Goal: Communication & Community: Share content

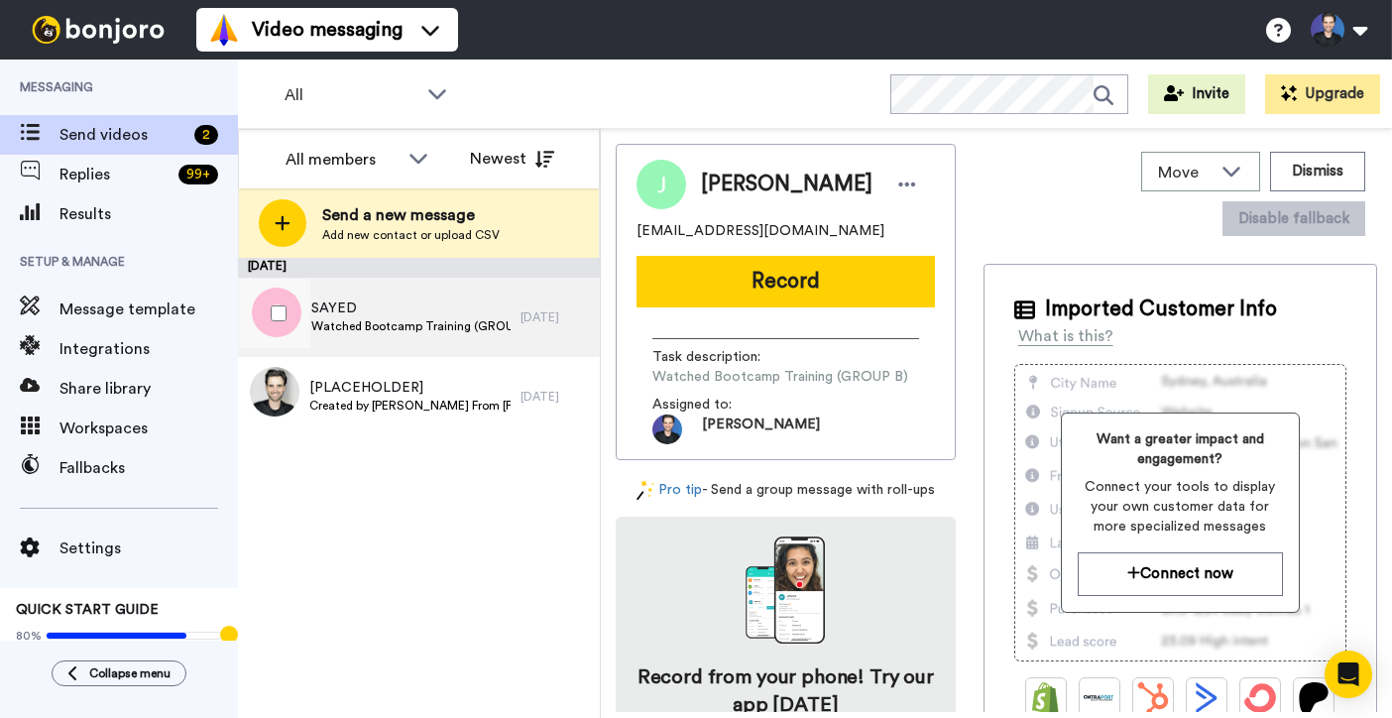
click at [477, 326] on span "Watched Bootcamp Training (GROUP A)" at bounding box center [410, 326] width 199 height 16
click at [392, 319] on span "Watched Bootcamp Training (GROUP A)" at bounding box center [410, 326] width 199 height 16
click at [840, 308] on div "SAYED sly399206@gmail.com Record Task description : Watched Bootcamp Training (…" at bounding box center [786, 302] width 340 height 316
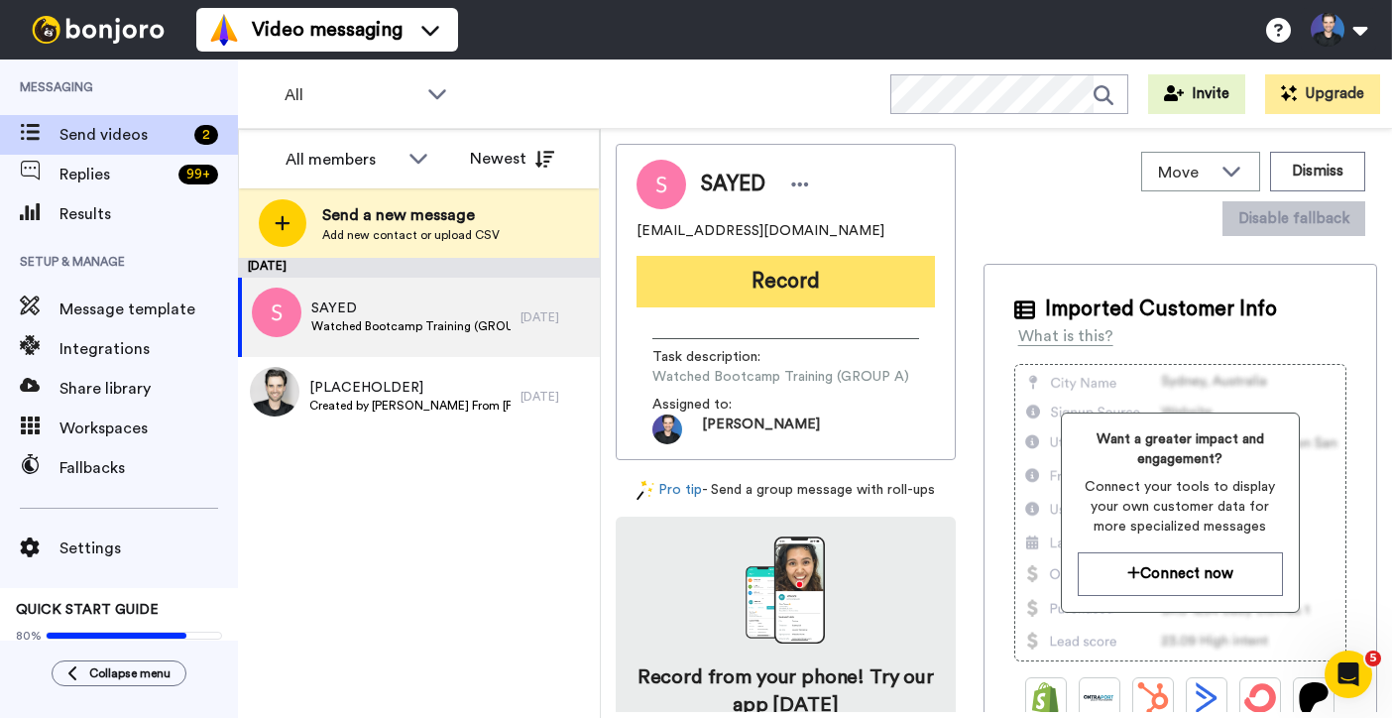
click at [832, 286] on button "Record" at bounding box center [786, 282] width 299 height 52
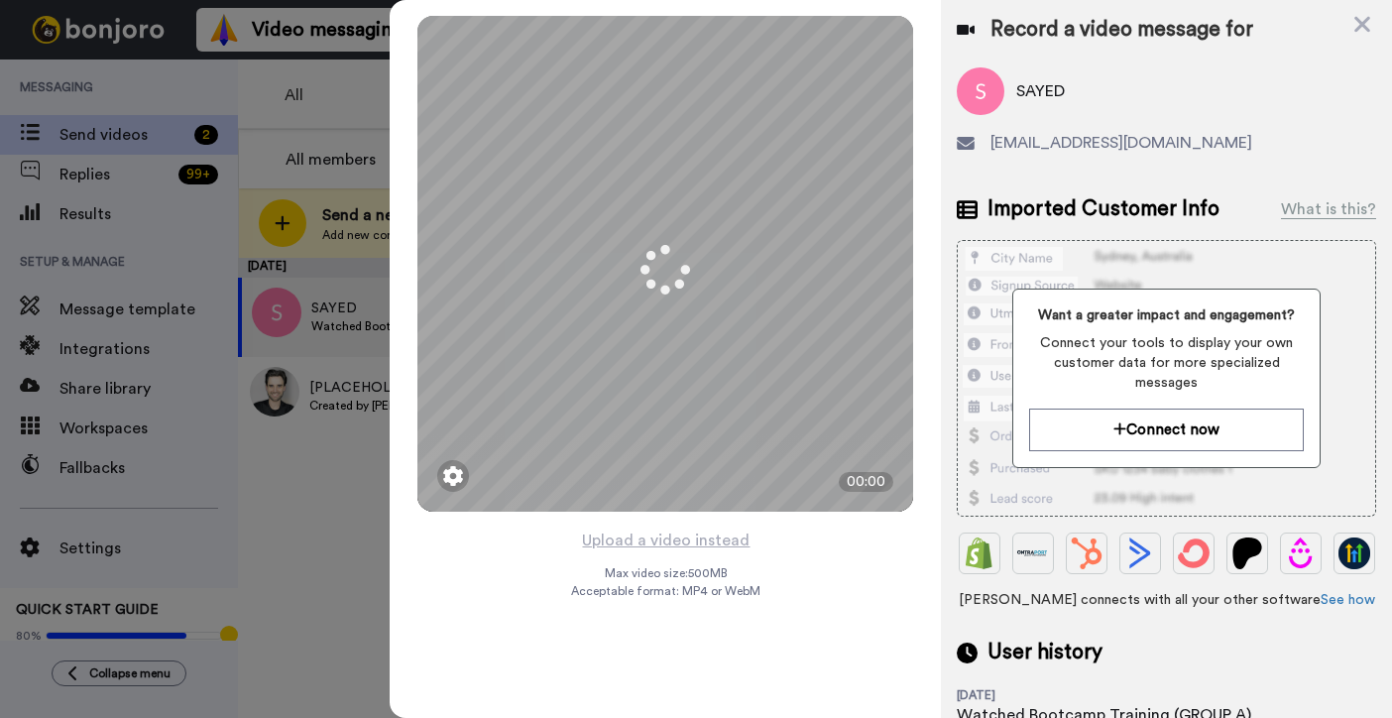
click at [808, 561] on div "Mirrored Redo 3 00:00 Upload a video instead Max video size: 500 MB Acceptable …" at bounding box center [665, 359] width 551 height 718
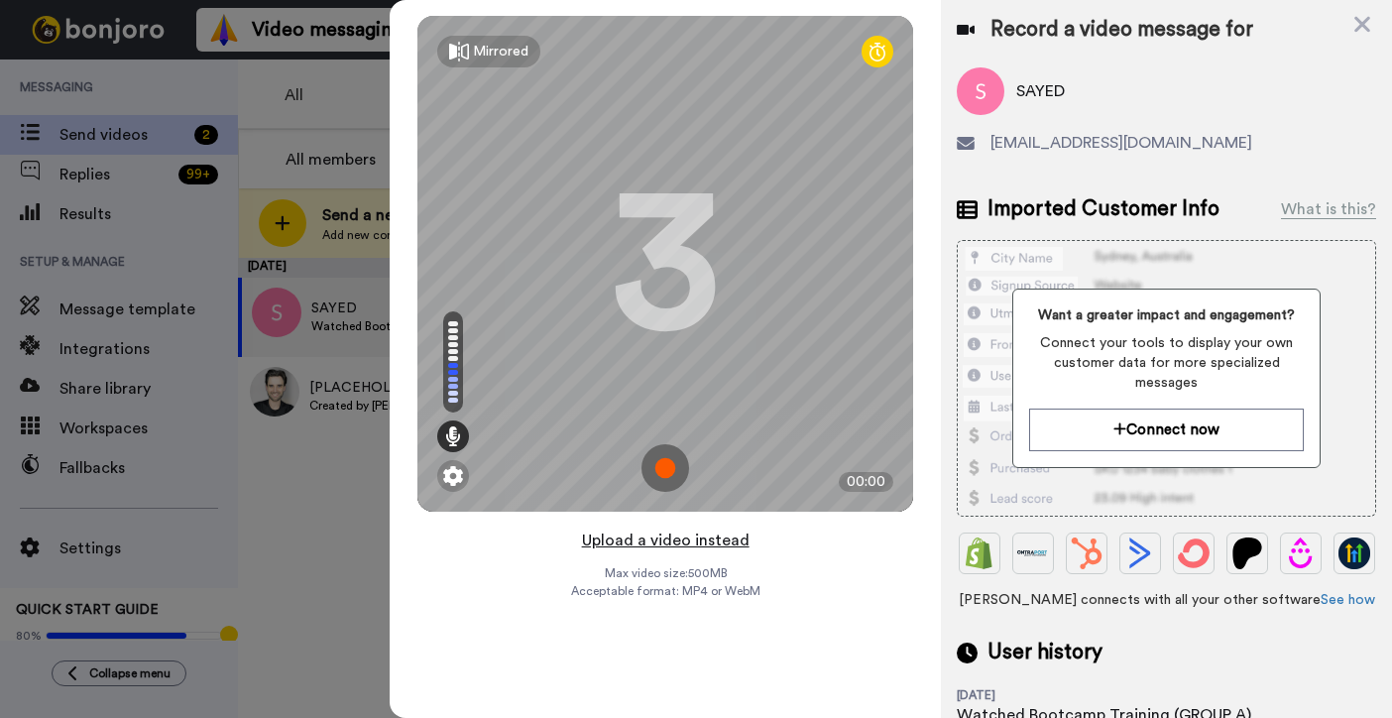
click at [722, 541] on button "Upload a video instead" at bounding box center [666, 541] width 180 height 26
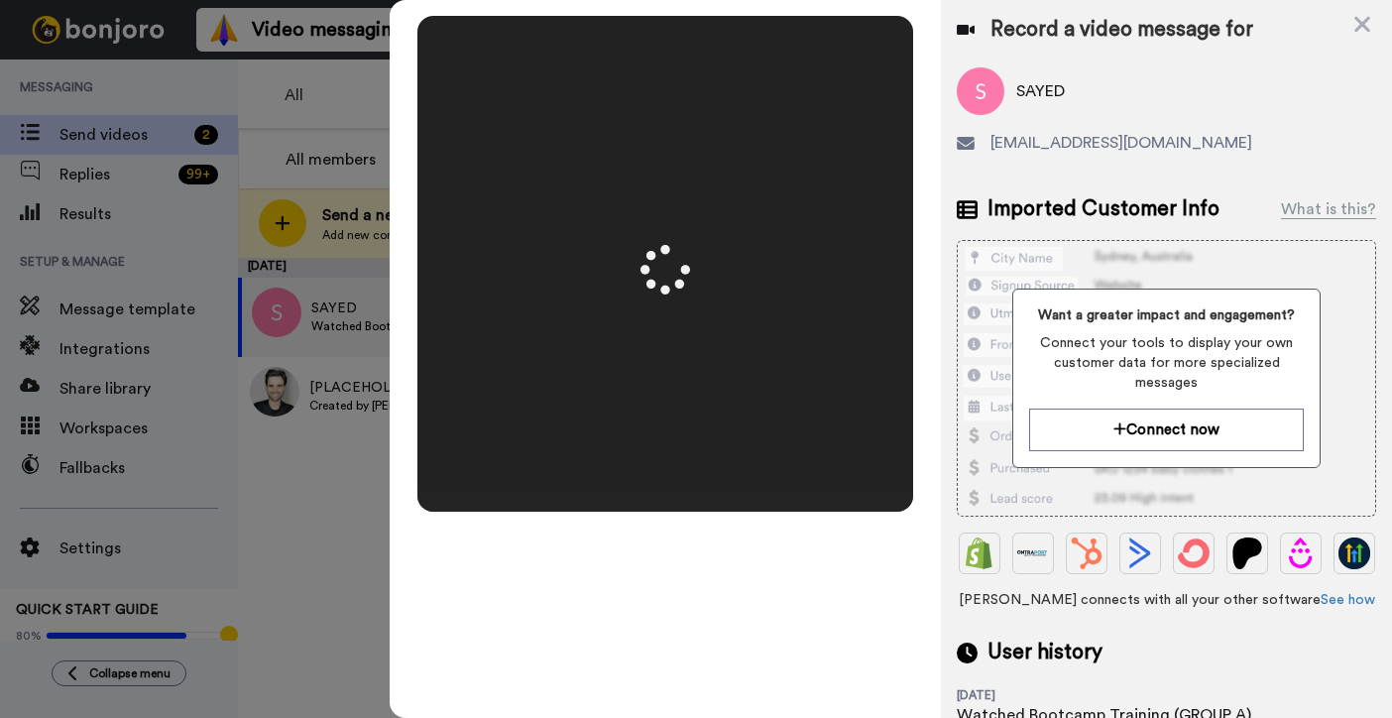
click at [901, 388] on video at bounding box center [666, 264] width 496 height 248
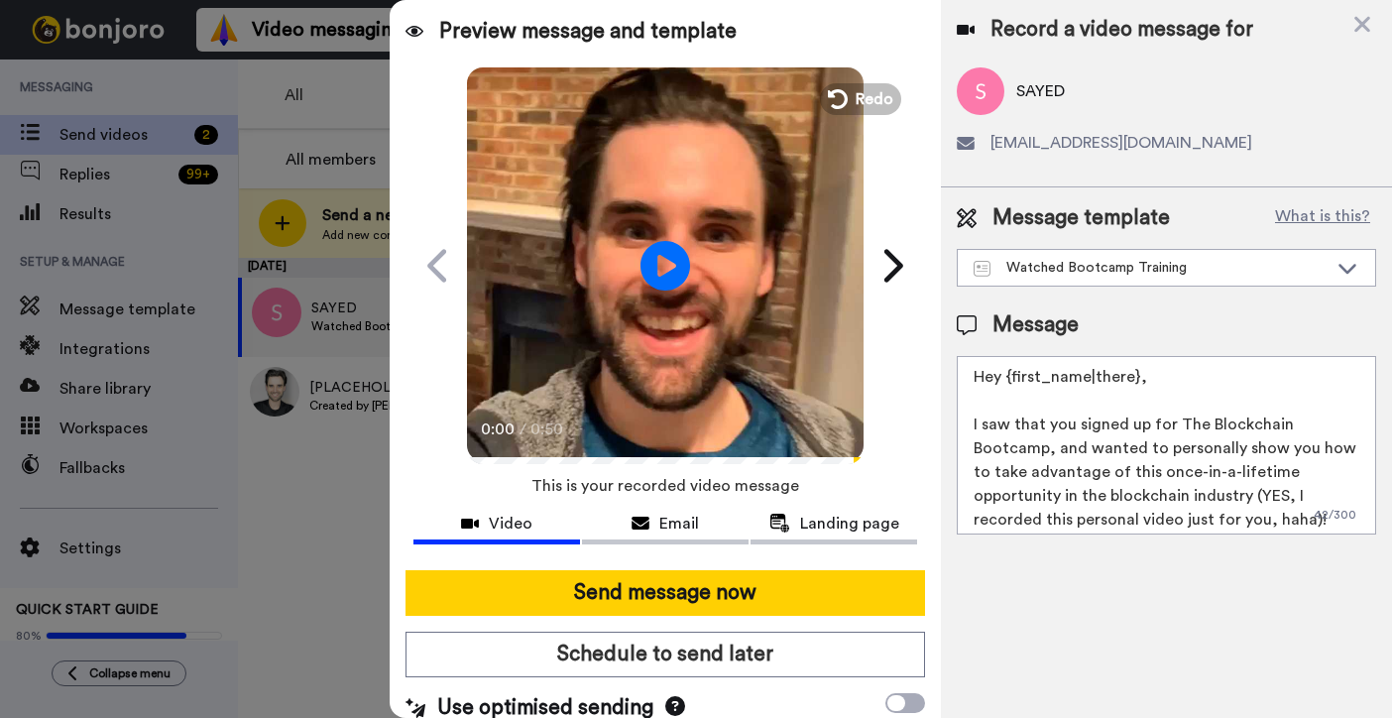
click at [778, 325] on video at bounding box center [665, 262] width 397 height 397
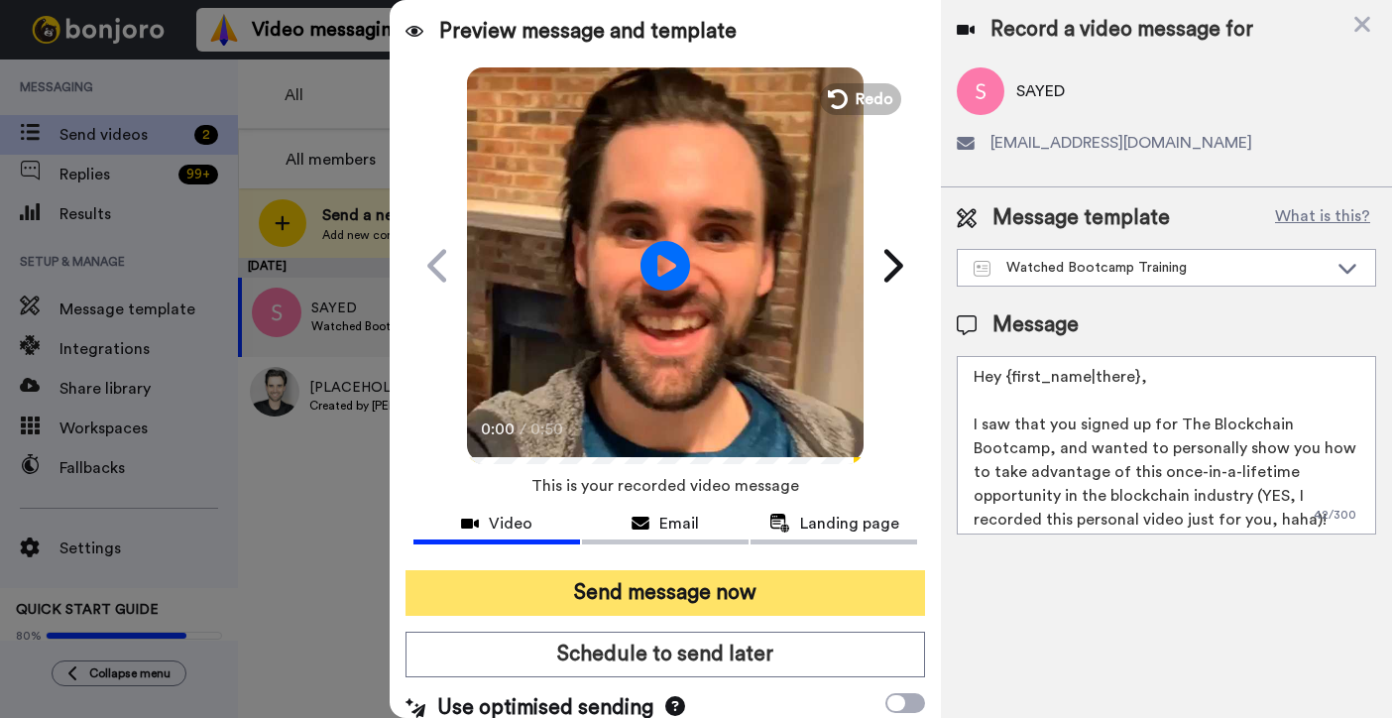
click at [799, 581] on button "Send message now" at bounding box center [666, 593] width 520 height 46
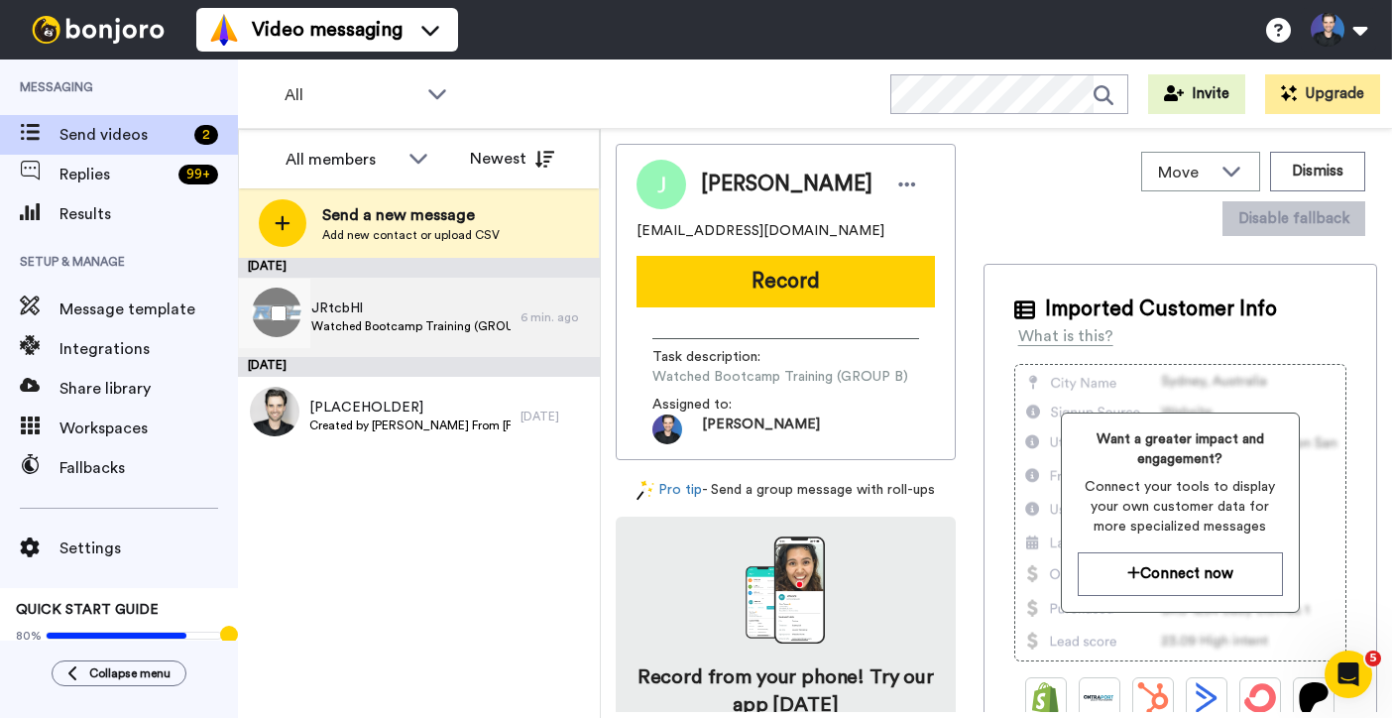
click at [474, 305] on span "JRtcbHl" at bounding box center [410, 309] width 199 height 20
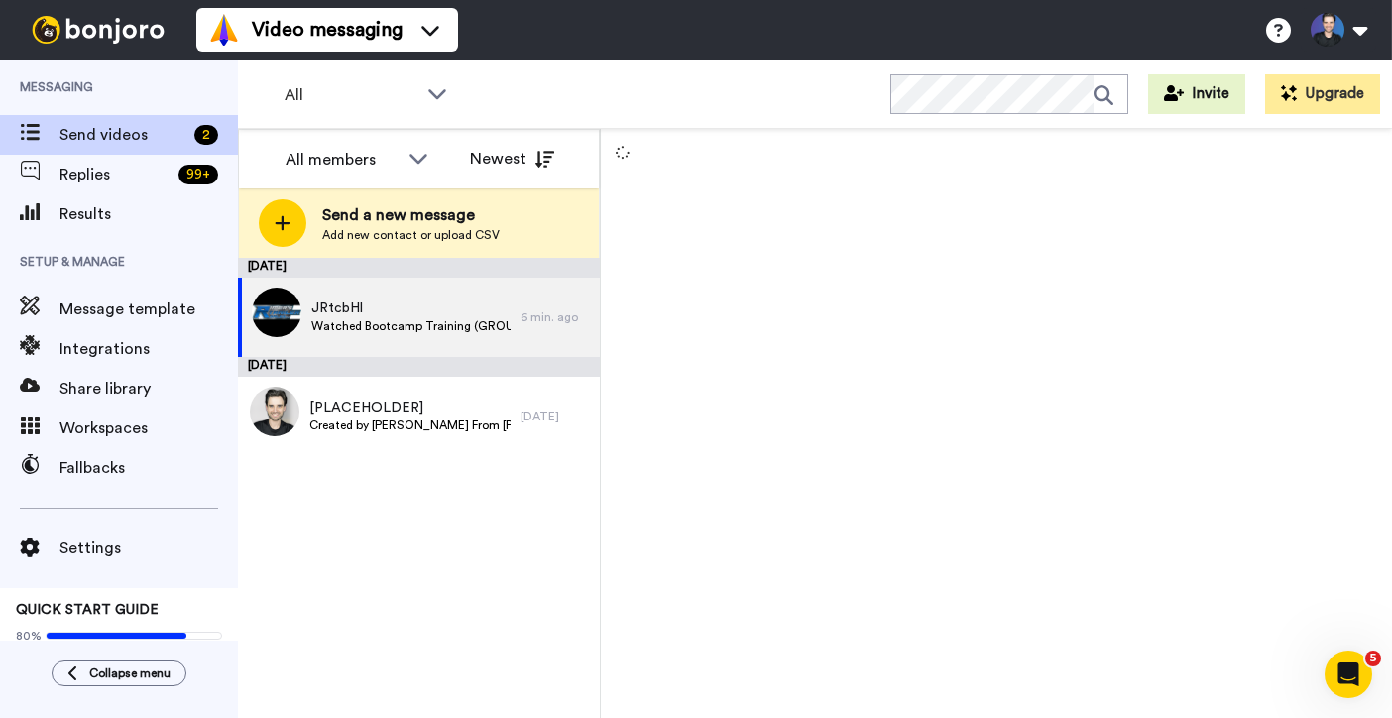
click at [441, 657] on div "September 15 JRtcbHl Watched Bootcamp Training (GROUP B) 6 min. ago September 1…" at bounding box center [419, 488] width 362 height 460
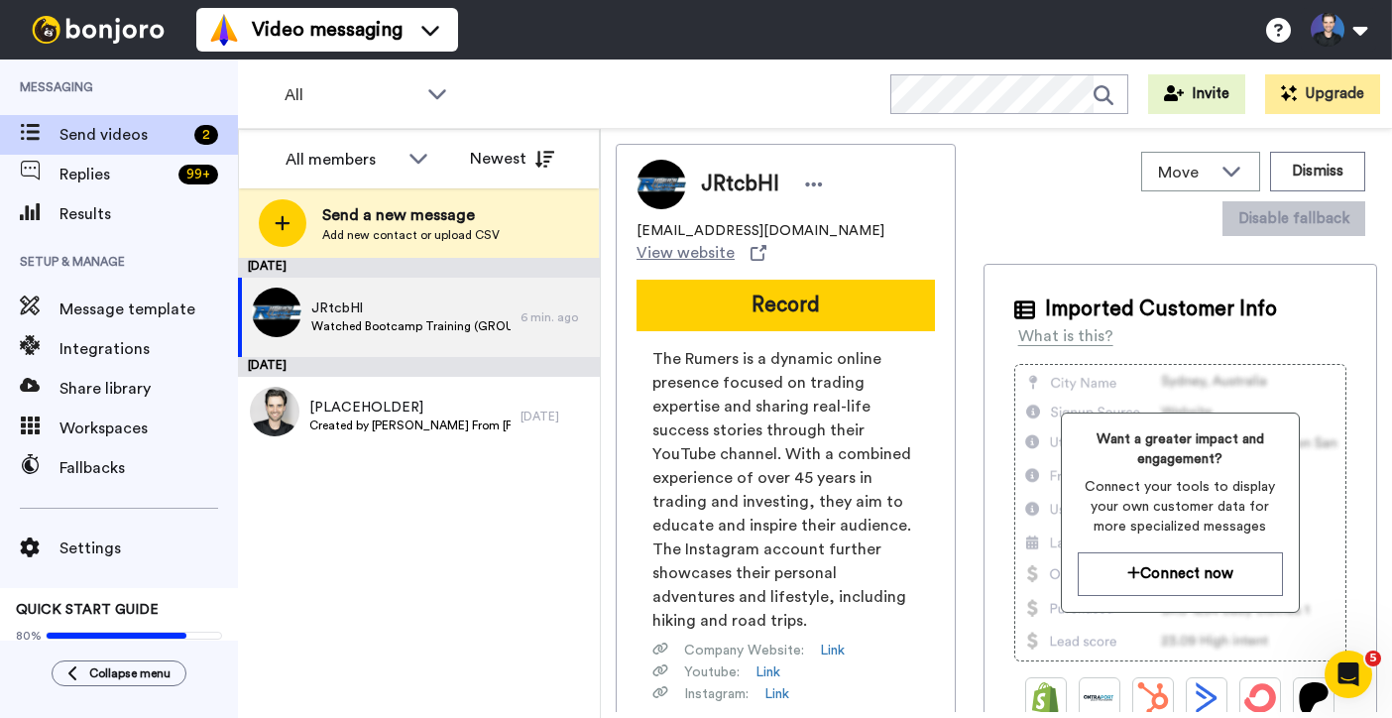
click at [668, 319] on button "Record" at bounding box center [786, 306] width 299 height 52
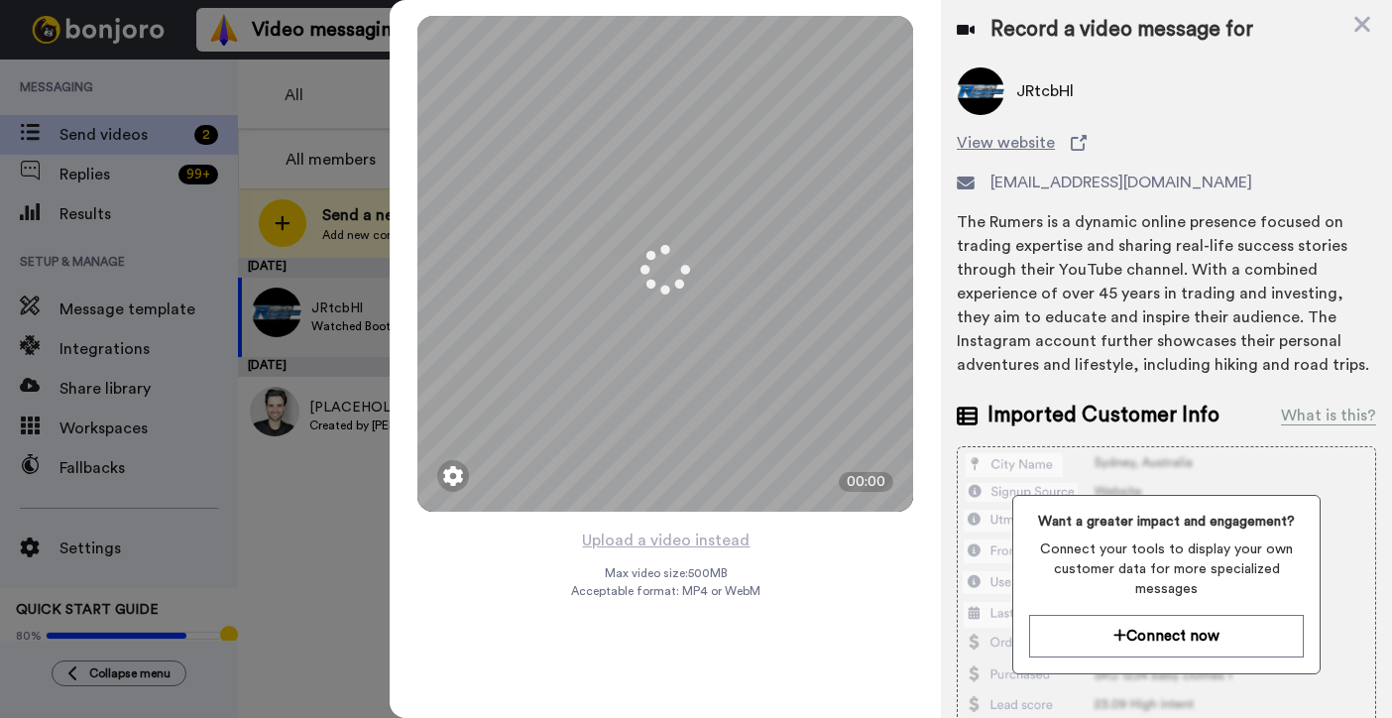
click at [755, 565] on div "Max video size: 500 MB Acceptable format: MP4 or WebM" at bounding box center [665, 582] width 189 height 34
click at [726, 533] on button "Upload a video instead" at bounding box center [666, 541] width 180 height 26
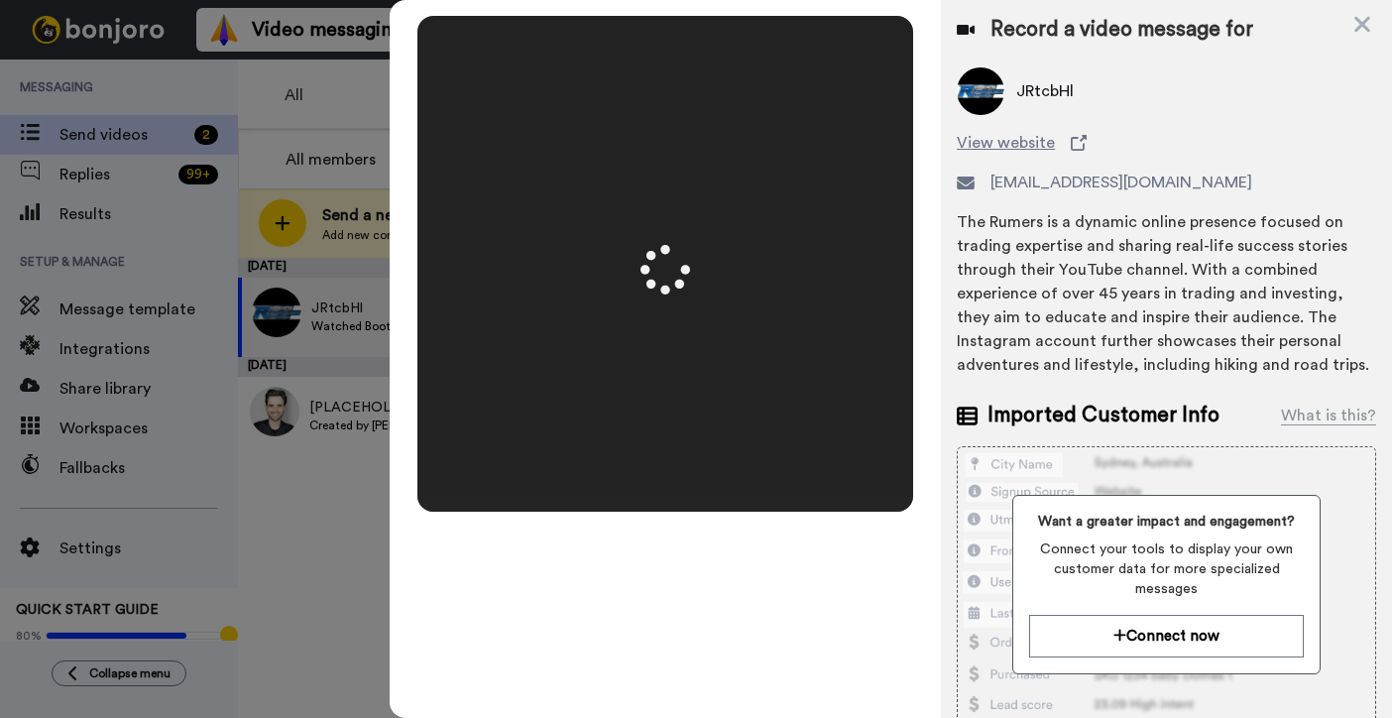
click at [904, 388] on video at bounding box center [666, 264] width 496 height 248
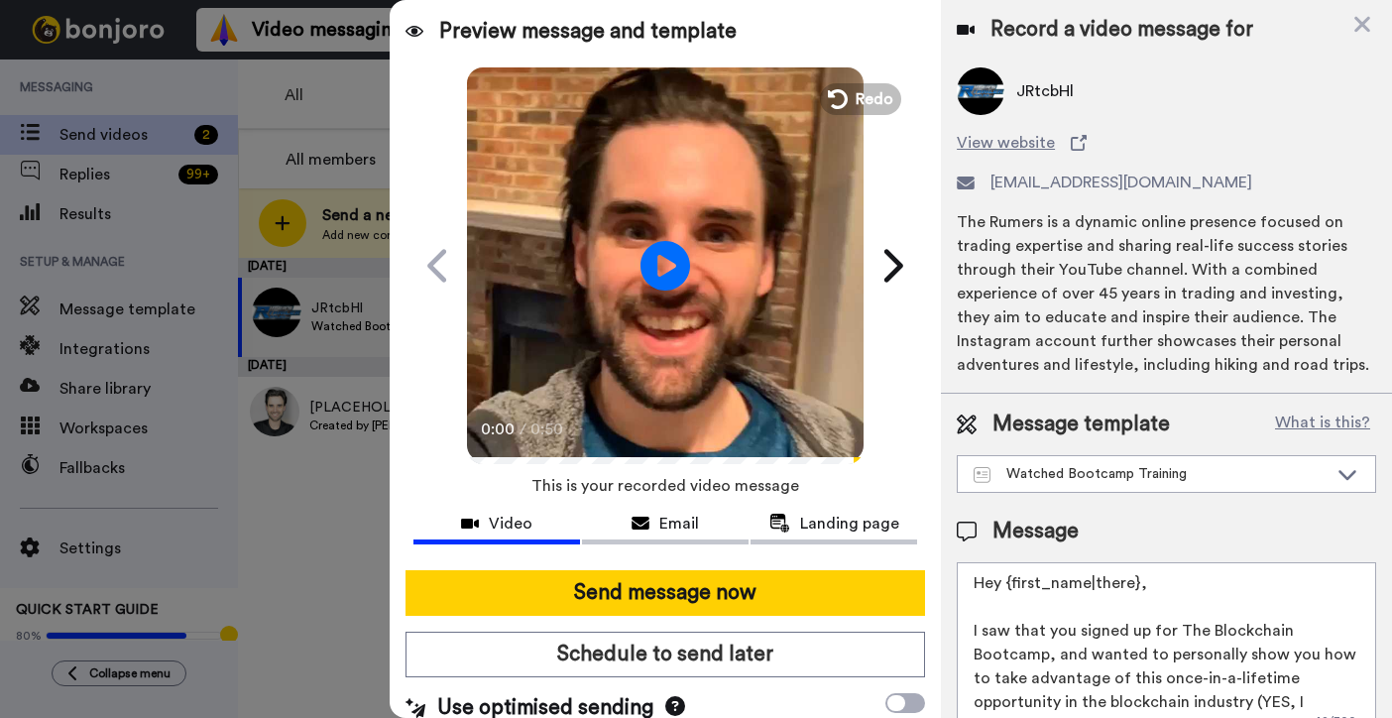
click at [788, 367] on video at bounding box center [665, 262] width 397 height 397
click at [784, 386] on video at bounding box center [665, 262] width 397 height 397
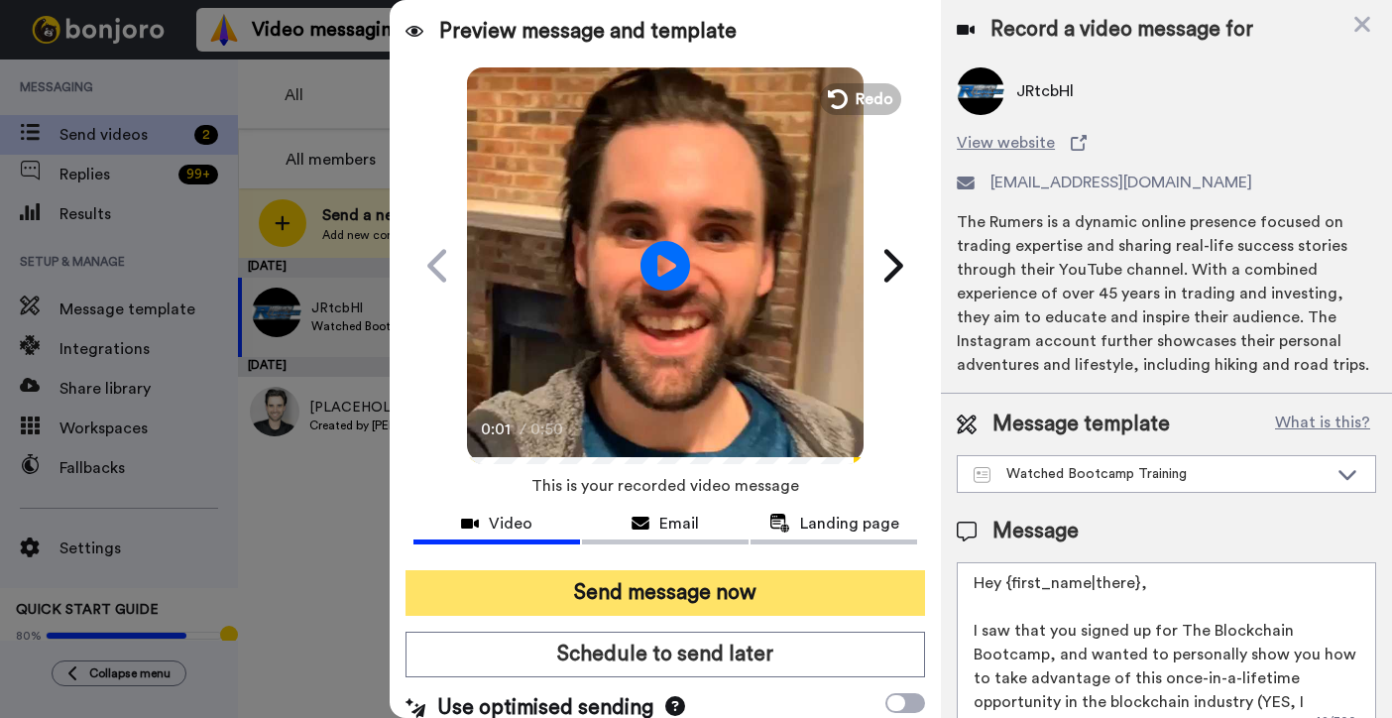
click at [755, 595] on button "Send message now" at bounding box center [666, 593] width 520 height 46
